Goal: Transaction & Acquisition: Purchase product/service

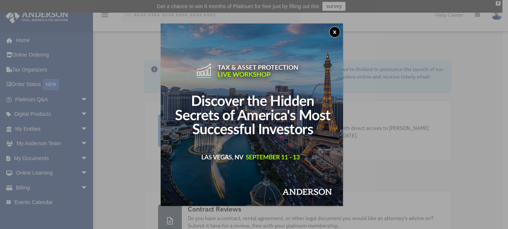
click at [334, 32] on button "x" at bounding box center [334, 31] width 11 height 11
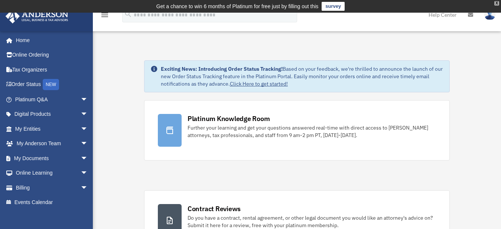
click at [496, 3] on div "X" at bounding box center [497, 3] width 5 height 4
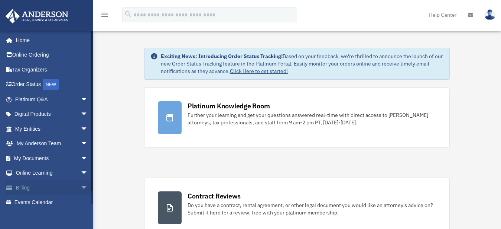
click at [22, 185] on link "Billing arrow_drop_down" at bounding box center [52, 187] width 94 height 15
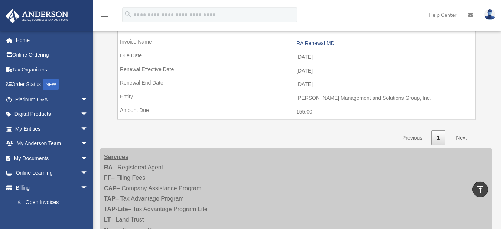
scroll to position [493, 0]
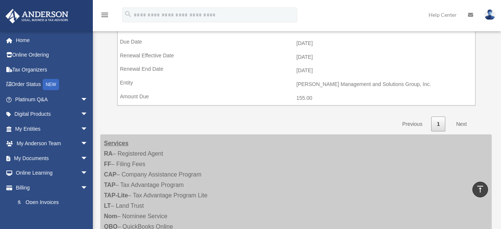
click at [461, 121] on link "Next" at bounding box center [462, 123] width 22 height 15
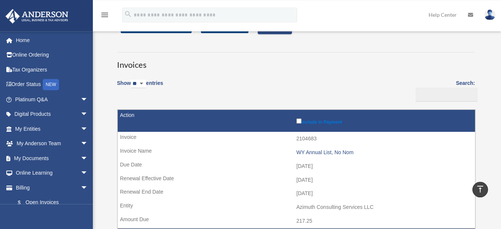
scroll to position [0, 0]
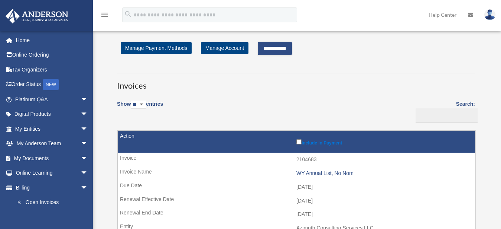
click at [285, 47] on input "**********" at bounding box center [275, 48] width 34 height 13
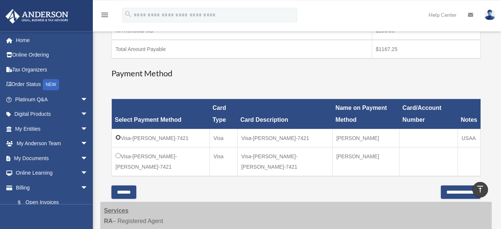
scroll to position [190, 0]
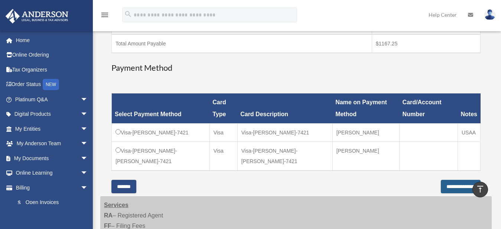
click at [441, 179] on input "**********" at bounding box center [461, 185] width 40 height 13
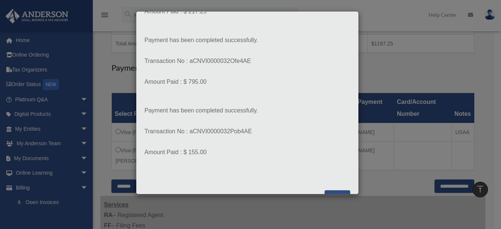
scroll to position [94, 0]
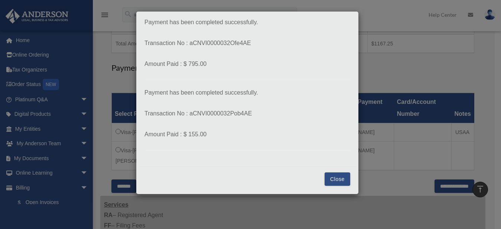
click at [331, 173] on button "Close" at bounding box center [338, 178] width 26 height 13
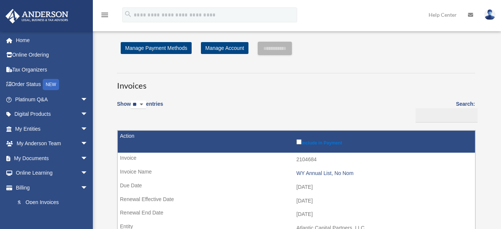
click at [489, 16] on img at bounding box center [490, 14] width 11 height 11
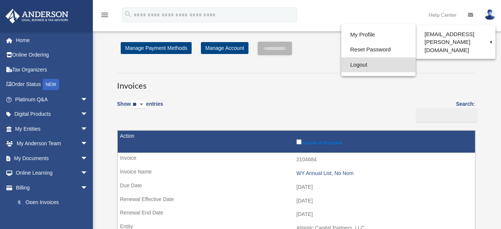
click at [361, 64] on link "Logout" at bounding box center [379, 64] width 74 height 15
